Goal: Submit feedback/report problem

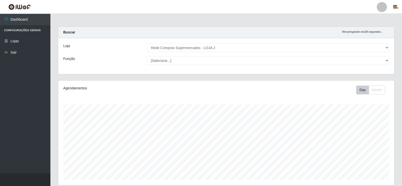
select select "161"
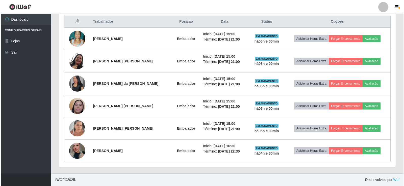
scroll to position [105, 336]
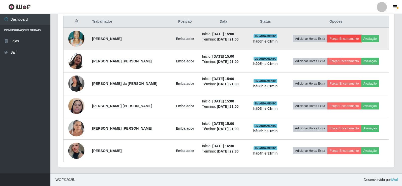
click at [339, 38] on button "Forçar Encerramento" at bounding box center [345, 38] width 34 height 7
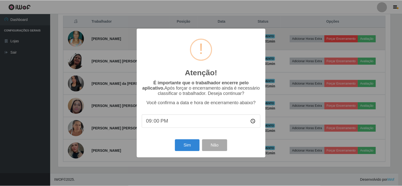
scroll to position [105, 334]
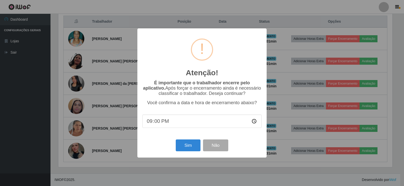
click at [344, 24] on div "Atenção! × É importante que o trabalhador encerre pelo aplicativo. Após forçar …" at bounding box center [202, 93] width 404 height 186
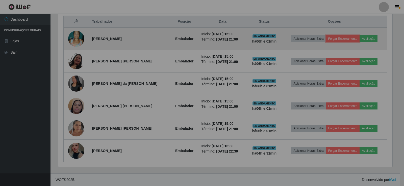
scroll to position [105, 336]
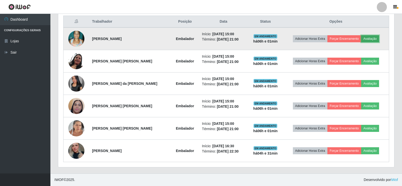
click at [374, 38] on button "Avaliação" at bounding box center [370, 38] width 18 height 7
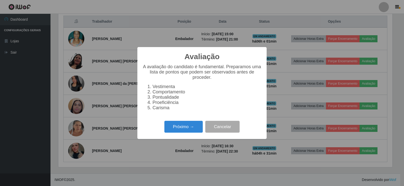
scroll to position [105, 334]
click at [188, 130] on button "Próximo →" at bounding box center [183, 127] width 38 height 12
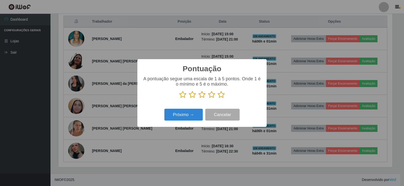
drag, startPoint x: 222, startPoint y: 98, endPoint x: 215, endPoint y: 101, distance: 8.2
click at [222, 98] on icon at bounding box center [220, 95] width 7 height 8
click at [217, 99] on input "radio" at bounding box center [217, 99] width 0 height 0
click at [191, 116] on button "Próximo →" at bounding box center [183, 115] width 38 height 12
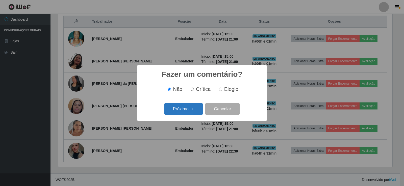
click at [191, 112] on button "Próximo →" at bounding box center [183, 109] width 38 height 12
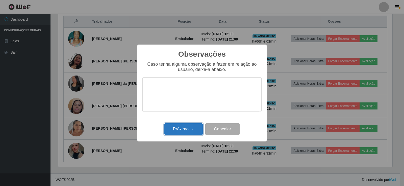
click at [186, 127] on button "Próximo →" at bounding box center [183, 130] width 38 height 12
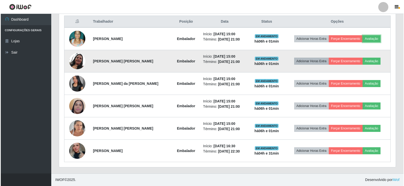
scroll to position [105, 336]
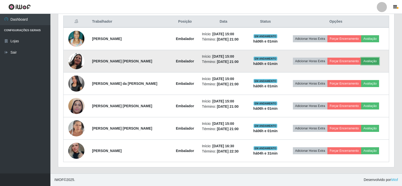
click at [372, 62] on button "Avaliação" at bounding box center [370, 61] width 18 height 7
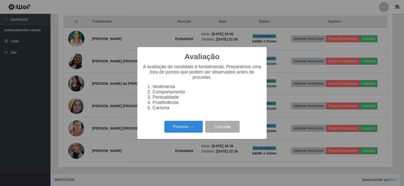
scroll to position [105, 334]
click at [185, 131] on button "Próximo →" at bounding box center [183, 127] width 38 height 12
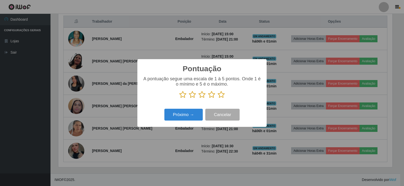
scroll to position [252156, 251927]
click at [219, 96] on icon at bounding box center [220, 95] width 7 height 8
click at [217, 99] on input "radio" at bounding box center [217, 99] width 0 height 0
click at [185, 118] on button "Próximo →" at bounding box center [183, 115] width 38 height 12
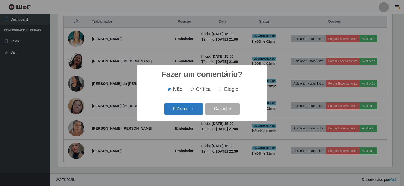
click at [192, 114] on button "Próximo →" at bounding box center [183, 109] width 38 height 12
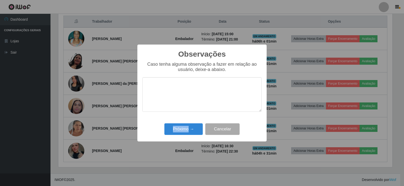
click at [189, 120] on div "Observações × Caso tenha alguma observação a fazer em relação ao usuário, deixe…" at bounding box center [201, 93] width 129 height 97
click at [190, 126] on button "Próximo →" at bounding box center [183, 130] width 38 height 12
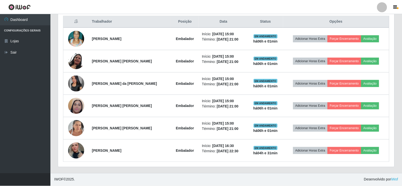
scroll to position [105, 336]
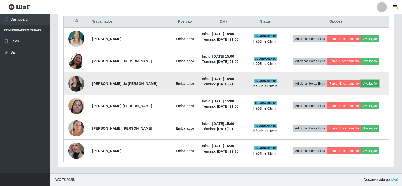
drag, startPoint x: 371, startPoint y: 85, endPoint x: 368, endPoint y: 87, distance: 3.1
click at [368, 87] on button "Avaliação" at bounding box center [370, 83] width 18 height 7
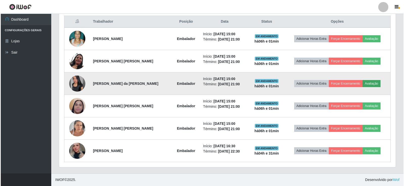
scroll to position [105, 334]
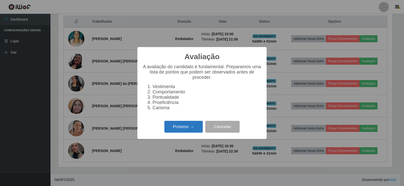
click at [180, 131] on button "Próximo →" at bounding box center [183, 127] width 38 height 12
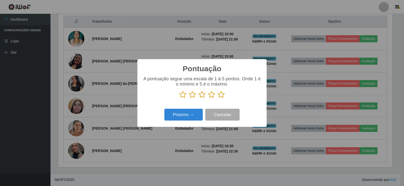
click at [220, 96] on icon at bounding box center [220, 95] width 7 height 8
click at [217, 99] on input "radio" at bounding box center [217, 99] width 0 height 0
click at [169, 123] on div "Pontuação × A pontuação segue uma escala de 1 à 5 pontos. Onde 1 é o mínimo e 5…" at bounding box center [201, 93] width 129 height 68
click at [172, 119] on button "Próximo →" at bounding box center [183, 115] width 38 height 12
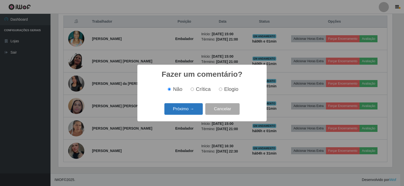
click at [184, 108] on button "Próximo →" at bounding box center [183, 109] width 38 height 12
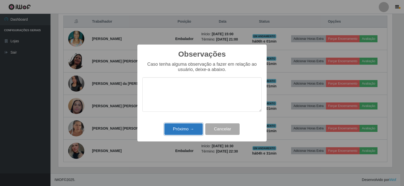
click at [183, 125] on button "Próximo →" at bounding box center [183, 130] width 38 height 12
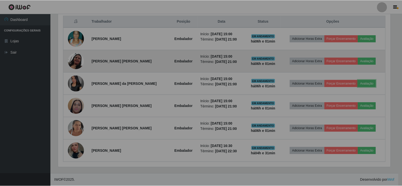
scroll to position [105, 336]
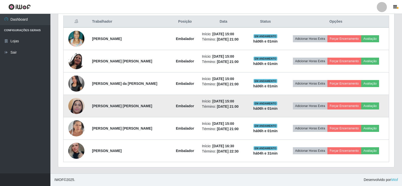
click at [373, 110] on td "Adicionar Horas Extra Forçar Encerramento Avaliação" at bounding box center [336, 106] width 106 height 22
click at [372, 108] on button "Avaliação" at bounding box center [370, 106] width 18 height 7
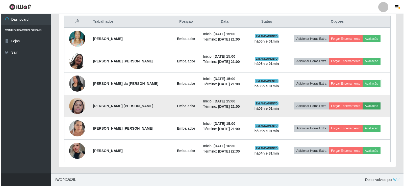
scroll to position [105, 334]
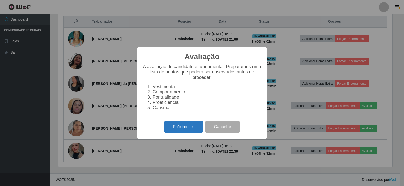
drag, startPoint x: 191, startPoint y: 123, endPoint x: 187, endPoint y: 128, distance: 5.9
click at [190, 124] on div "Próximo → Cancelar" at bounding box center [201, 127] width 119 height 14
click at [187, 129] on button "Próximo →" at bounding box center [183, 127] width 38 height 12
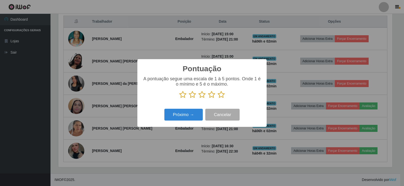
click at [221, 94] on icon at bounding box center [220, 95] width 7 height 8
click at [217, 99] on input "radio" at bounding box center [217, 99] width 0 height 0
click at [193, 113] on button "Próximo →" at bounding box center [183, 115] width 38 height 12
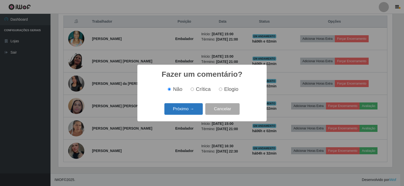
click at [184, 114] on button "Próximo →" at bounding box center [183, 109] width 38 height 12
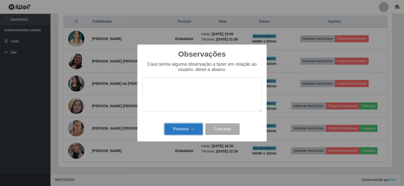
click at [185, 129] on button "Próximo →" at bounding box center [183, 130] width 38 height 12
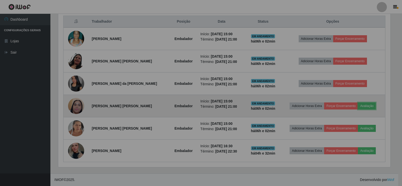
scroll to position [105, 336]
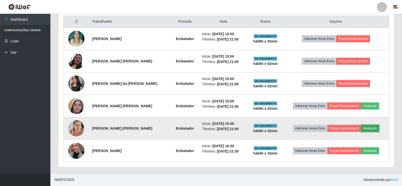
click at [373, 125] on button "Avaliação" at bounding box center [370, 128] width 18 height 7
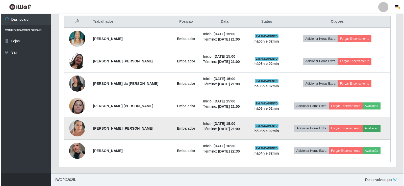
scroll to position [105, 334]
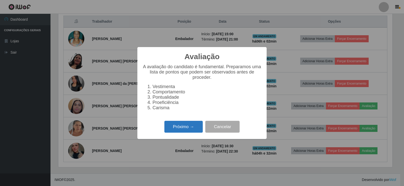
click at [190, 131] on button "Próximo →" at bounding box center [183, 127] width 38 height 12
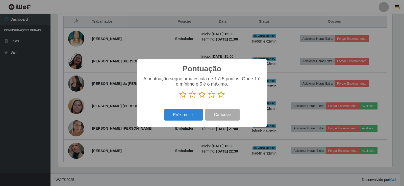
drag, startPoint x: 220, startPoint y: 98, endPoint x: 195, endPoint y: 111, distance: 28.3
click at [220, 98] on icon at bounding box center [220, 95] width 7 height 8
click at [217, 99] on input "radio" at bounding box center [217, 99] width 0 height 0
click at [191, 113] on button "Próximo →" at bounding box center [183, 115] width 38 height 12
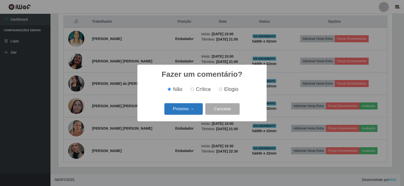
click at [190, 112] on button "Próximo →" at bounding box center [183, 109] width 38 height 12
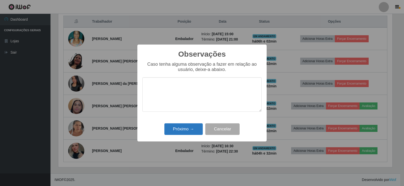
click at [185, 122] on div "Observações × Caso tenha alguma observação a fazer em relação ao usuário, deixe…" at bounding box center [201, 93] width 129 height 97
click at [185, 126] on button "Próximo →" at bounding box center [183, 130] width 38 height 12
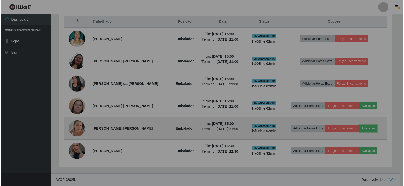
scroll to position [105, 336]
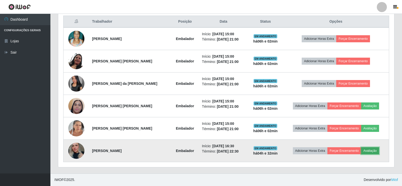
click at [367, 149] on button "Avaliação" at bounding box center [370, 151] width 18 height 7
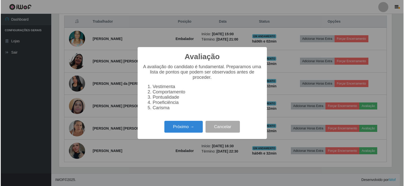
scroll to position [0, 0]
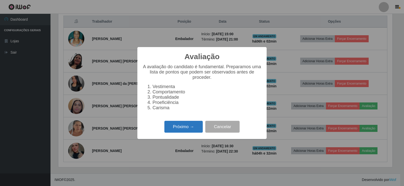
click at [180, 124] on button "Próximo →" at bounding box center [183, 127] width 38 height 12
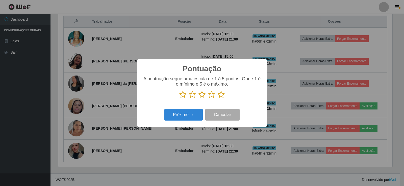
click at [223, 93] on icon at bounding box center [220, 95] width 7 height 8
click at [217, 99] on input "radio" at bounding box center [217, 99] width 0 height 0
click at [190, 116] on button "Próximo →" at bounding box center [183, 115] width 38 height 12
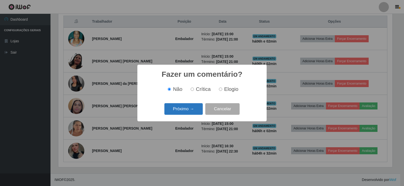
click at [185, 111] on button "Próximo →" at bounding box center [183, 109] width 38 height 12
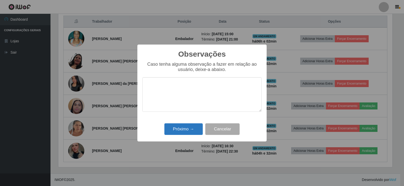
drag, startPoint x: 184, startPoint y: 123, endPoint x: 183, endPoint y: 128, distance: 4.8
click at [184, 123] on div "Próximo → Cancelar" at bounding box center [201, 129] width 119 height 14
click at [183, 128] on button "Próximo →" at bounding box center [183, 130] width 38 height 12
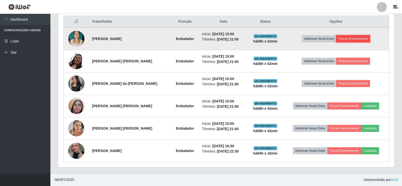
click at [346, 41] on button "Forçar Encerramento" at bounding box center [354, 38] width 34 height 7
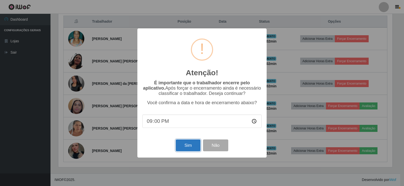
click at [187, 146] on button "Sim" at bounding box center [188, 146] width 24 height 12
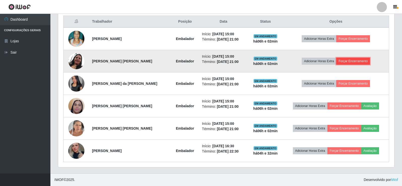
click at [347, 63] on button "Forçar Encerramento" at bounding box center [354, 61] width 34 height 7
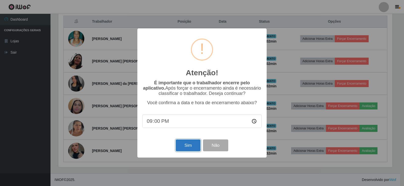
click at [184, 147] on button "Sim" at bounding box center [188, 146] width 24 height 12
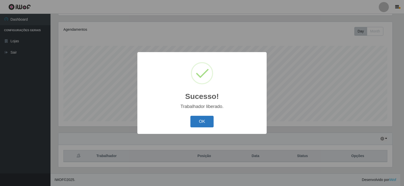
click at [202, 123] on button "OK" at bounding box center [201, 122] width 23 height 12
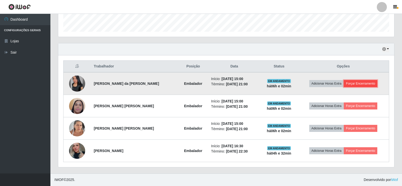
click at [360, 82] on button "Forçar Encerramento" at bounding box center [361, 83] width 34 height 7
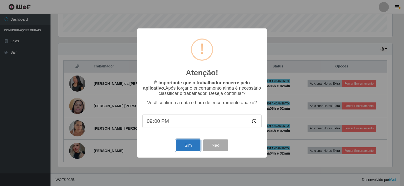
click at [180, 146] on button "Sim" at bounding box center [188, 146] width 24 height 12
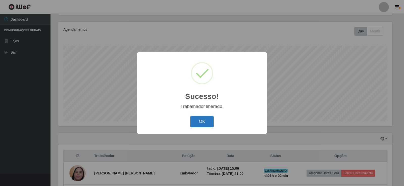
click at [204, 121] on button "OK" at bounding box center [201, 122] width 23 height 12
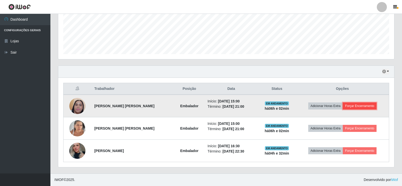
click at [350, 108] on button "Forçar Encerramento" at bounding box center [360, 106] width 34 height 7
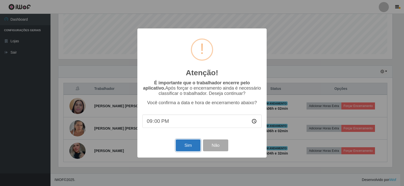
click at [181, 143] on button "Sim" at bounding box center [188, 146] width 24 height 12
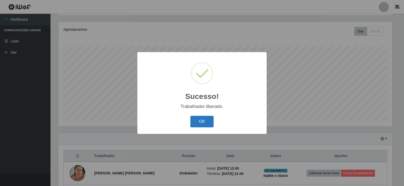
click at [205, 121] on button "OK" at bounding box center [201, 122] width 23 height 12
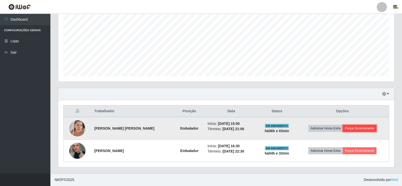
click at [354, 128] on button "Forçar Encerramento" at bounding box center [360, 128] width 34 height 7
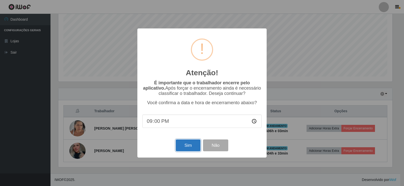
click at [184, 150] on button "Sim" at bounding box center [188, 146] width 24 height 12
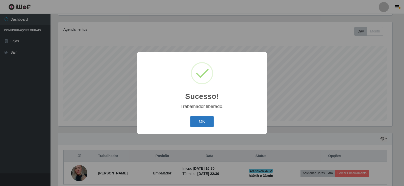
click at [197, 121] on button "OK" at bounding box center [201, 122] width 23 height 12
